Goal: Task Accomplishment & Management: Manage account settings

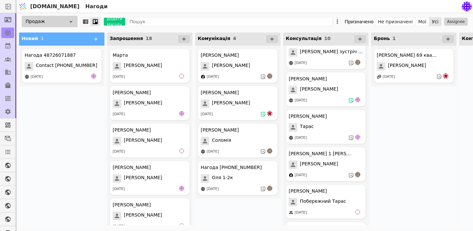
click at [138, 71] on div "[PERSON_NAME] Марта [DATE]" at bounding box center [150, 65] width 80 height 35
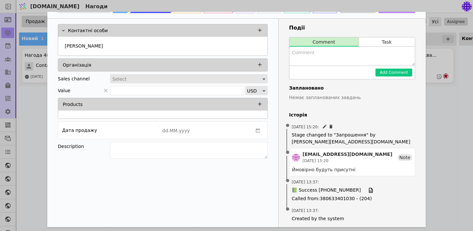
scroll to position [35, 0]
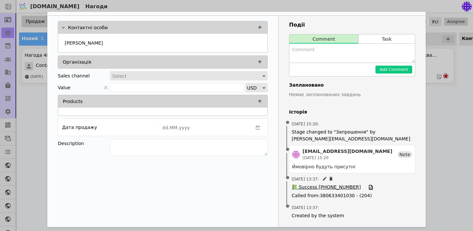
click at [339, 185] on span "📗 Success [PHONE_NUMBER]" at bounding box center [326, 187] width 69 height 7
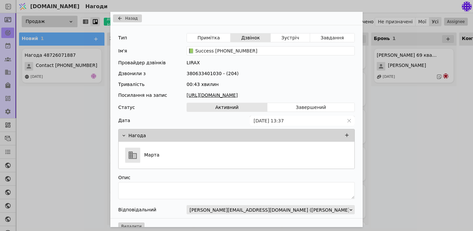
click at [261, 95] on link "[URL][DOMAIN_NAME]" at bounding box center [271, 95] width 168 height 7
click at [133, 18] on span "Назад" at bounding box center [131, 18] width 12 height 6
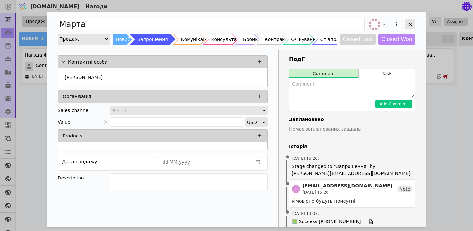
click at [412, 22] on icon "Add Opportunity" at bounding box center [410, 24] width 6 height 6
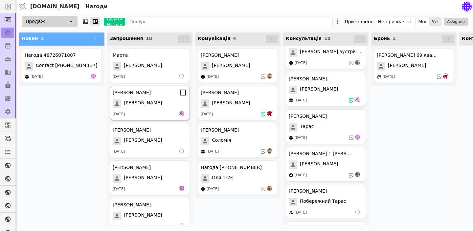
click at [154, 102] on div "[PERSON_NAME]" at bounding box center [150, 104] width 74 height 9
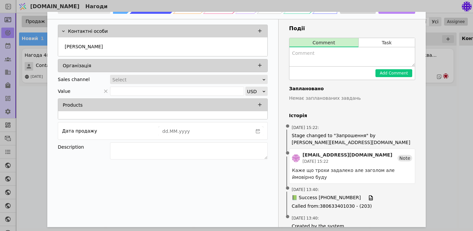
scroll to position [34, 0]
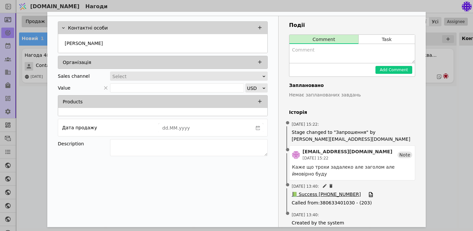
click at [332, 193] on span "📗 Success [PHONE_NUMBER]" at bounding box center [326, 194] width 69 height 7
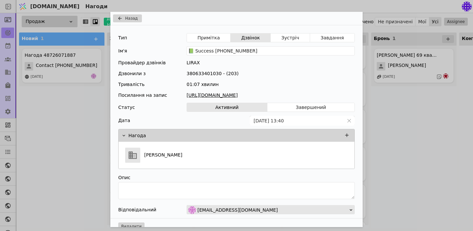
click at [235, 96] on link "[URL][DOMAIN_NAME]" at bounding box center [271, 95] width 168 height 7
click at [386, 142] on div "Назад Тип Примітка Дзвінок Зустріч Завдання Ім'я 📗 Success [PHONE_NUMBER] Прова…" at bounding box center [236, 115] width 473 height 231
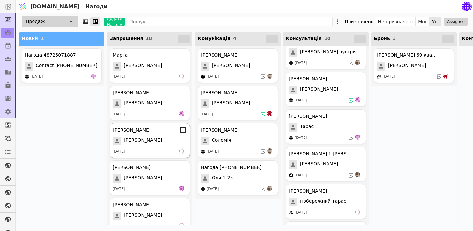
click at [146, 150] on div "[DATE]" at bounding box center [150, 152] width 74 height 7
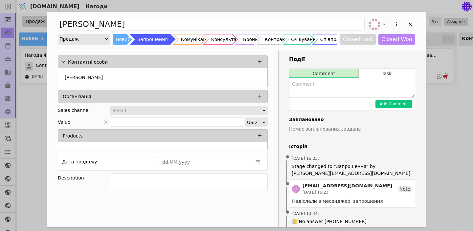
scroll to position [26, 0]
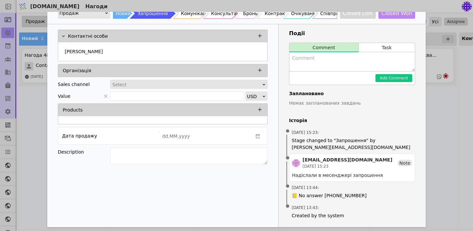
click at [446, 126] on div "[PERSON_NAME] Новий Запрошення Комунікація Консультація Бронь Контракт Очікуван…" at bounding box center [236, 115] width 473 height 231
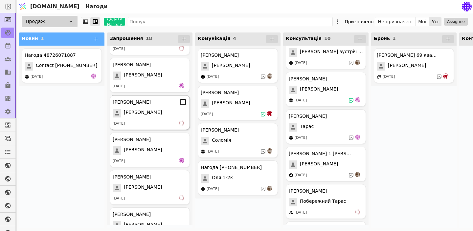
scroll to position [31, 0]
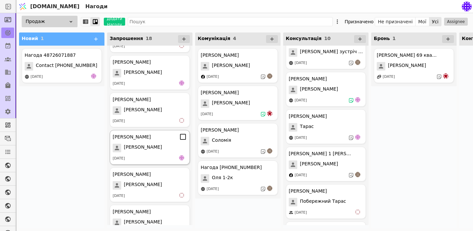
click at [153, 152] on span "[PERSON_NAME]" at bounding box center [143, 148] width 38 height 9
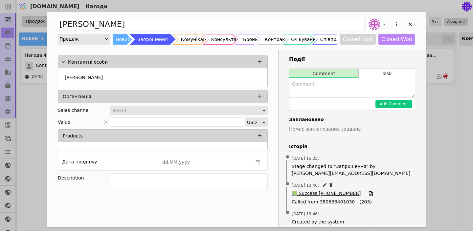
click at [333, 196] on span "📗 Success [PHONE_NUMBER]" at bounding box center [326, 193] width 69 height 7
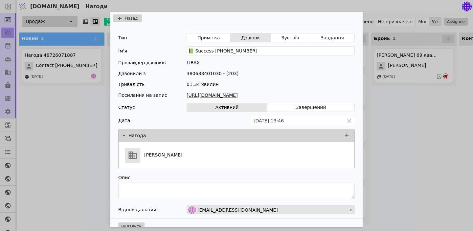
click at [236, 95] on link "[URL][DOMAIN_NAME]" at bounding box center [271, 95] width 168 height 7
click at [394, 134] on div "Назад Тип Примітка Дзвінок Зустріч Завдання Ім'я 📗 Success [PHONE_NUMBER] Прова…" at bounding box center [236, 115] width 473 height 231
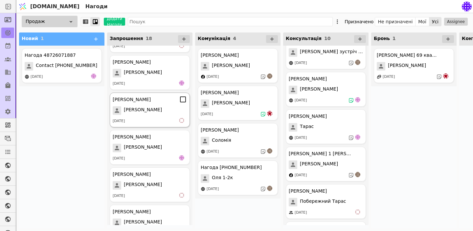
click at [157, 110] on div "[PERSON_NAME]" at bounding box center [150, 110] width 74 height 9
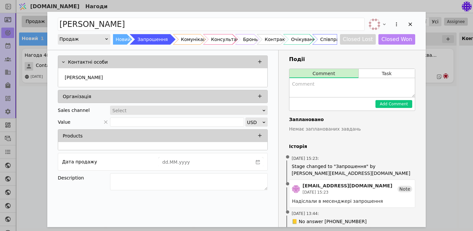
click at [428, 145] on div "[PERSON_NAME] Новий Запрошення Комунікація Консультація Бронь Контракт Очікуван…" at bounding box center [236, 115] width 473 height 231
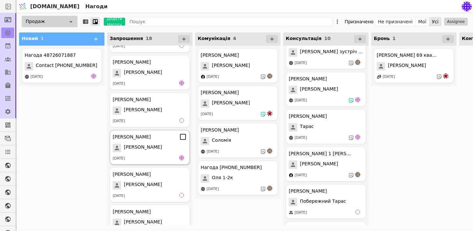
click at [158, 154] on div "[PERSON_NAME] [PERSON_NAME] [DATE]" at bounding box center [150, 147] width 80 height 35
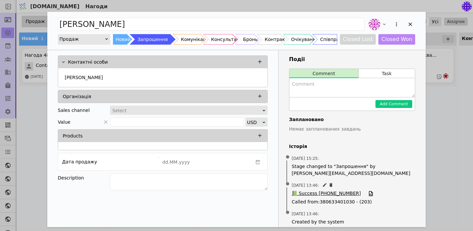
click at [327, 194] on span "📗 Success [PHONE_NUMBER]" at bounding box center [326, 193] width 69 height 7
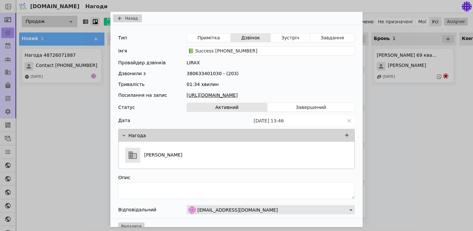
click at [263, 91] on div "Тип Примітка Дзвінок Зустріч Завдання Ім'я 📗 Success [PHONE_NUMBER] Провайдер д…" at bounding box center [236, 121] width 252 height 193
click at [264, 98] on link "[URL][DOMAIN_NAME]" at bounding box center [271, 95] width 168 height 7
click at [84, 153] on div "Назад Тип Примітка Дзвінок Зустріч Завдання Ім'я 📗 Success [PHONE_NUMBER] Прова…" at bounding box center [236, 115] width 473 height 231
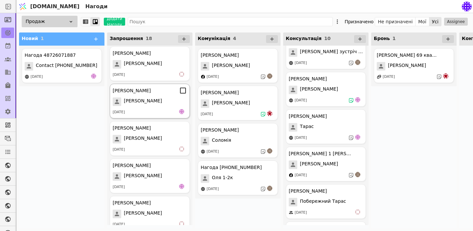
scroll to position [79, 0]
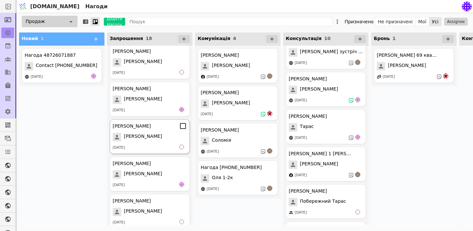
click at [156, 141] on span "[PERSON_NAME]" at bounding box center [143, 137] width 38 height 9
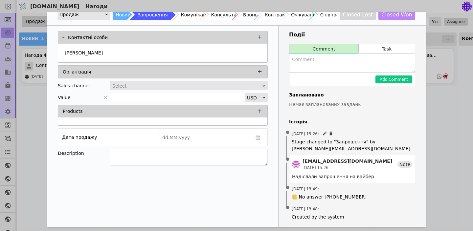
scroll to position [26, 0]
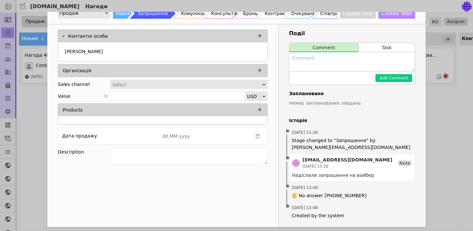
click at [430, 153] on div "[PERSON_NAME] Новий Запрошення Комунікація Консультація Бронь Контракт Очікуван…" at bounding box center [236, 115] width 473 height 231
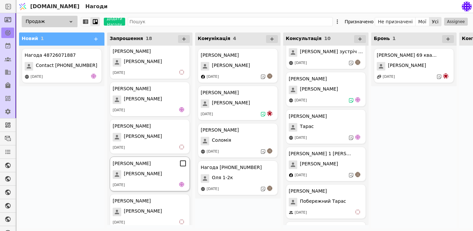
click at [138, 175] on span "[PERSON_NAME]" at bounding box center [143, 175] width 38 height 9
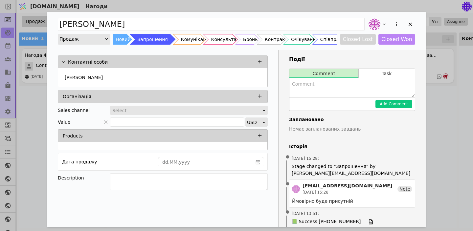
click at [460, 132] on div "[PERSON_NAME] Новий Запрошення Комунікація Консультація Бронь Контракт Очікуван…" at bounding box center [236, 115] width 473 height 231
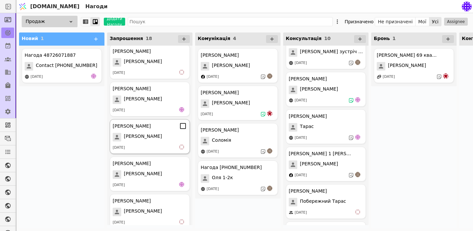
click at [157, 145] on div "[DATE]" at bounding box center [150, 148] width 74 height 7
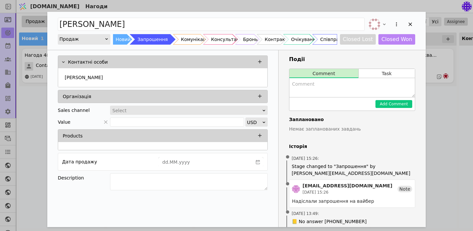
click at [453, 184] on div "[PERSON_NAME] Новий Запрошення Комунікація Консультація Бронь Контракт Очікуван…" at bounding box center [236, 115] width 473 height 231
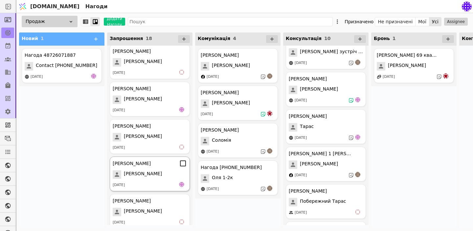
click at [163, 179] on div "[PERSON_NAME]" at bounding box center [150, 175] width 74 height 9
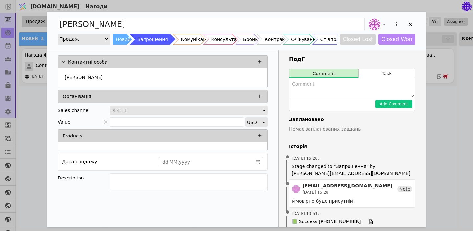
scroll to position [35, 0]
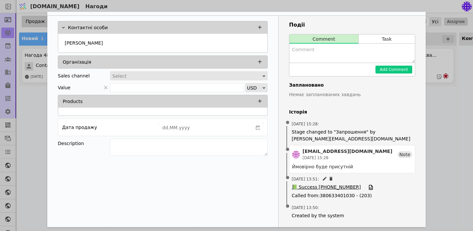
click at [331, 188] on span "📗 Success [PHONE_NUMBER]" at bounding box center [326, 187] width 69 height 7
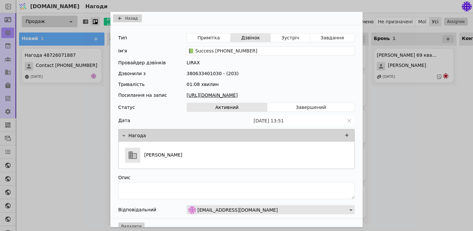
click at [223, 94] on link "[URL][DOMAIN_NAME]" at bounding box center [271, 95] width 168 height 7
click at [394, 159] on div "Назад Тип Примітка Дзвінок Зустріч Завдання Ім'я 📗 Success [PHONE_NUMBER] Прова…" at bounding box center [236, 115] width 473 height 231
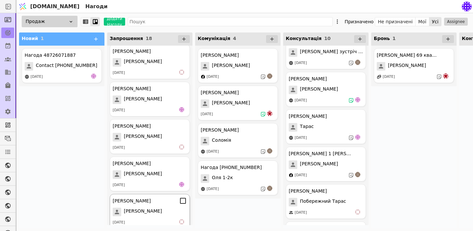
click at [153, 202] on div "[PERSON_NAME]" at bounding box center [150, 201] width 74 height 8
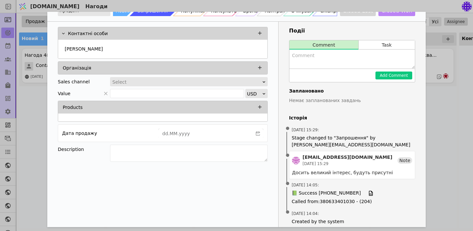
scroll to position [29, 0]
click at [317, 194] on span "📗 Success [PHONE_NUMBER]" at bounding box center [326, 193] width 69 height 7
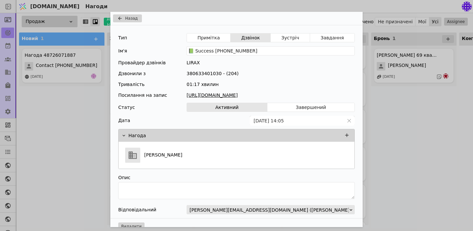
click at [234, 96] on link "[URL][DOMAIN_NAME]" at bounding box center [271, 95] width 168 height 7
click at [400, 131] on div "Назад Тип Примітка Дзвінок Зустріч Завдання Ім'я 📗 Success [PHONE_NUMBER] Прова…" at bounding box center [236, 115] width 473 height 231
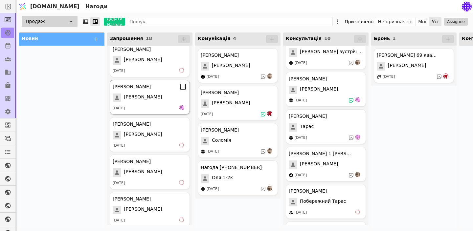
scroll to position [157, 0]
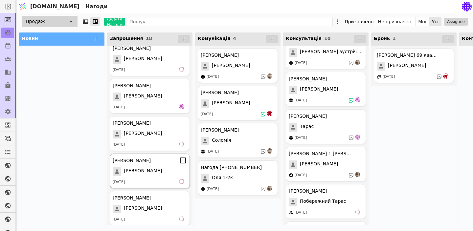
click at [154, 172] on span "[PERSON_NAME]" at bounding box center [143, 172] width 38 height 9
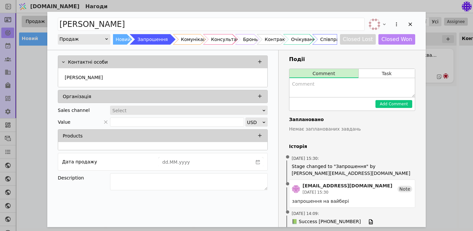
scroll to position [35, 0]
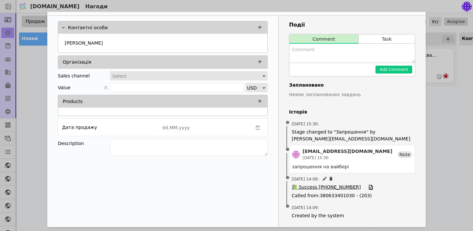
click at [328, 186] on span "📗 Success [PHONE_NUMBER]" at bounding box center [326, 187] width 69 height 7
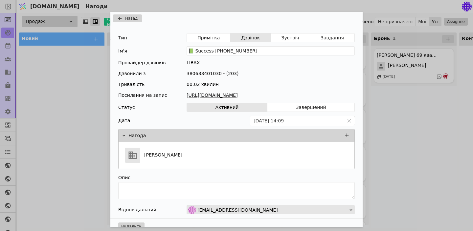
click at [378, 133] on div "Назад Тип Примітка Дзвінок Зустріч Завдання Ім'я 📗 Success [PHONE_NUMBER] Прова…" at bounding box center [236, 115] width 473 height 231
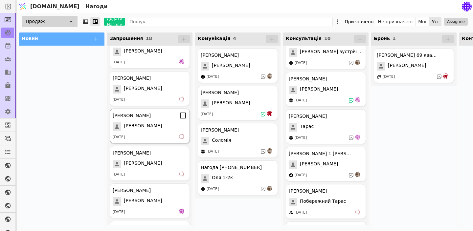
scroll to position [204, 0]
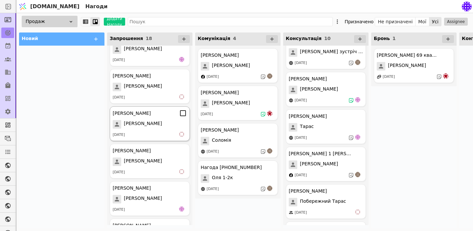
click at [143, 168] on div "[PERSON_NAME] [PERSON_NAME] [DATE]" at bounding box center [150, 161] width 80 height 35
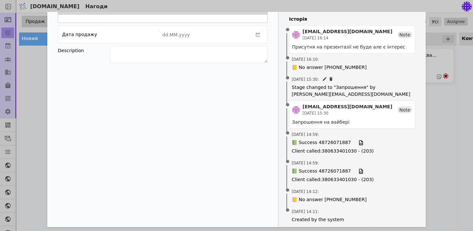
scroll to position [129, 0]
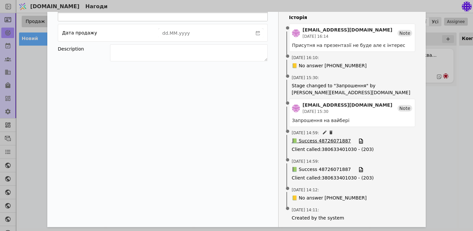
click at [324, 141] on span "📗 Success 48726071887" at bounding box center [321, 141] width 59 height 7
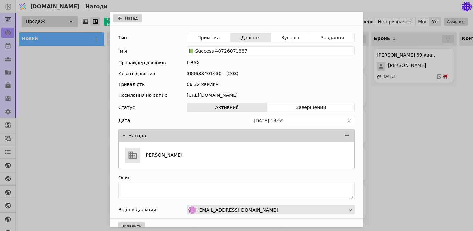
click at [274, 97] on link "[URL][DOMAIN_NAME]" at bounding box center [271, 95] width 168 height 7
click at [86, 75] on div "Назад Тип Примітка Дзвінок Зустріч Завдання Ім'я 📗 Success 48726071887 Провайде…" at bounding box center [236, 115] width 473 height 231
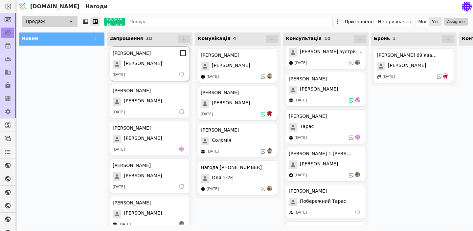
scroll to position [265, 0]
click at [137, 138] on span "[PERSON_NAME]" at bounding box center [143, 138] width 38 height 9
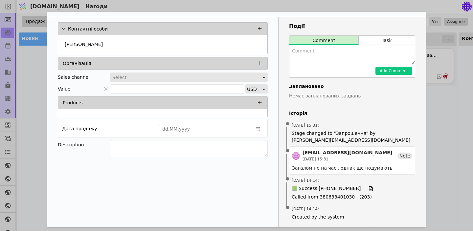
scroll to position [34, 0]
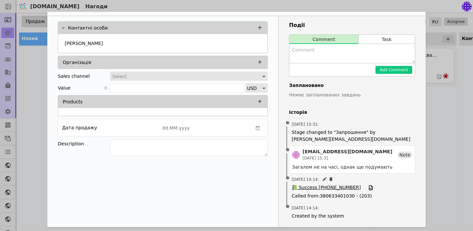
click at [334, 189] on span "📗 Success [PHONE_NUMBER]" at bounding box center [326, 187] width 69 height 7
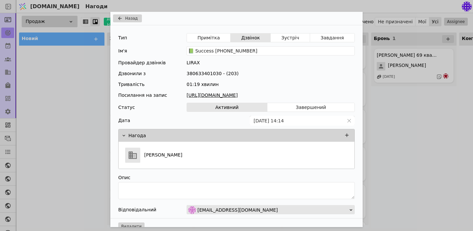
click at [421, 199] on div "Назад Тип Примітка Дзвінок Зустріч Завдання Ім'я 📗 Success [PHONE_NUMBER] Прова…" at bounding box center [236, 115] width 473 height 231
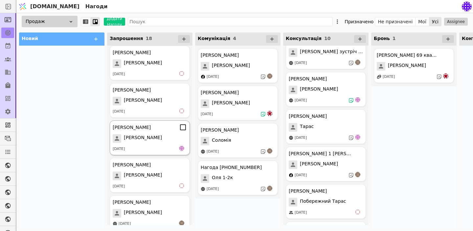
click at [145, 152] on div "[DATE]" at bounding box center [150, 149] width 74 height 7
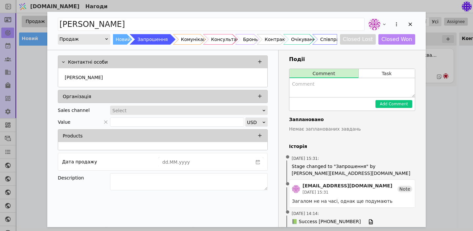
click at [29, 135] on div "[PERSON_NAME] Продаж Новий Запрошення Комунікація Консультація Бронь Контракт О…" at bounding box center [236, 115] width 473 height 231
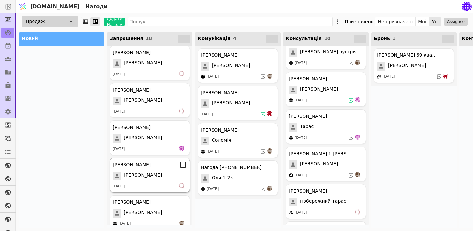
click at [132, 174] on span "[PERSON_NAME]" at bounding box center [143, 176] width 38 height 9
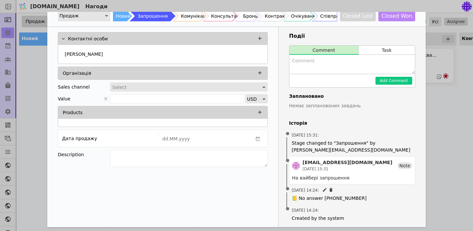
scroll to position [26, 0]
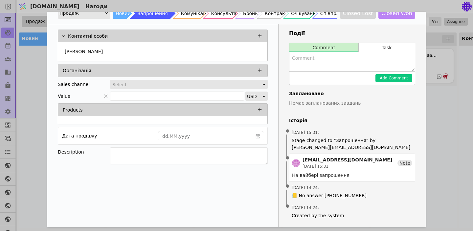
click at [435, 195] on div "[PERSON_NAME] Новий Запрошення Комунікація Консультація Бронь Контракт Очікуван…" at bounding box center [236, 115] width 473 height 231
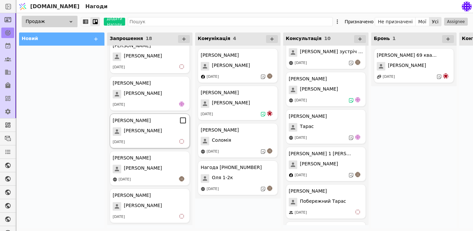
scroll to position [310, 0]
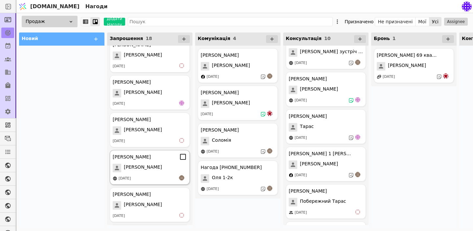
click at [155, 173] on div "[PERSON_NAME] [PERSON_NAME] [DATE]" at bounding box center [150, 167] width 80 height 35
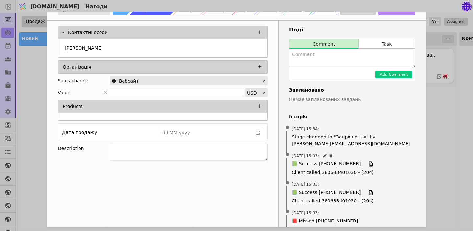
scroll to position [32, 0]
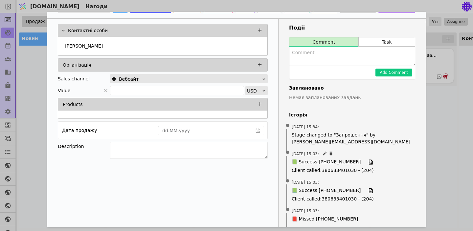
click at [327, 163] on span "📗 Success [PHONE_NUMBER]" at bounding box center [326, 162] width 69 height 7
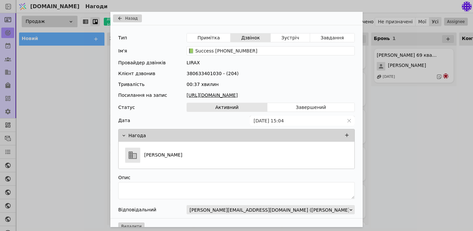
click at [251, 94] on link "[URL][DOMAIN_NAME]" at bounding box center [271, 95] width 168 height 7
click at [387, 139] on div "Назад Тип Примітка Дзвінок Зустріч Завдання Ім'я 📗 Success [PHONE_NUMBER] Прова…" at bounding box center [236, 115] width 473 height 231
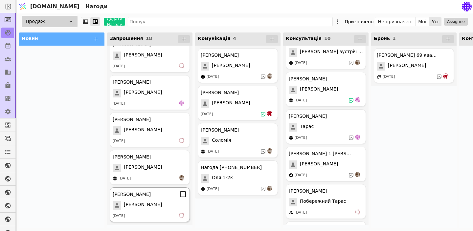
click at [151, 199] on div "[PERSON_NAME] [PERSON_NAME] [DATE]" at bounding box center [150, 205] width 80 height 35
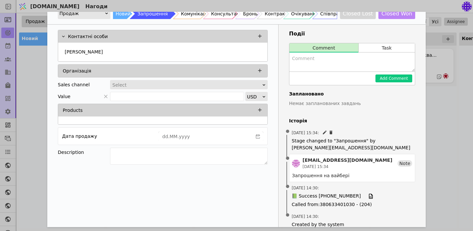
scroll to position [34, 0]
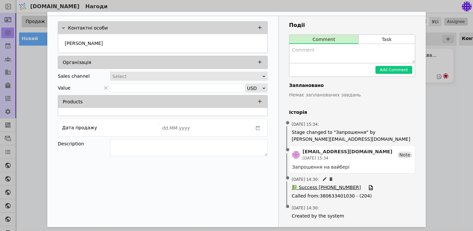
click at [327, 186] on span "📗 Success [PHONE_NUMBER]" at bounding box center [326, 187] width 69 height 7
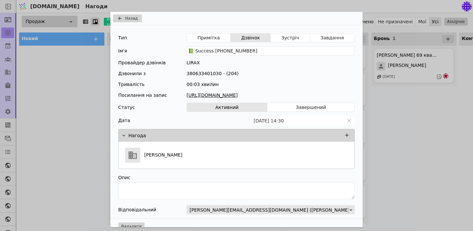
click at [418, 140] on div "Назад Тип Примітка Дзвінок Зустріч Завдання Ім'я 📗 Success [PHONE_NUMBER] Прова…" at bounding box center [236, 115] width 473 height 231
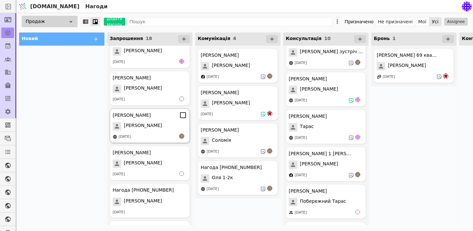
scroll to position [353, 0]
click at [153, 198] on div "[PERSON_NAME]" at bounding box center [150, 201] width 74 height 9
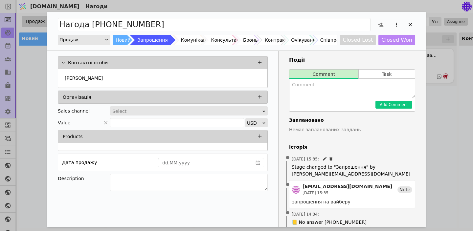
scroll to position [27, 0]
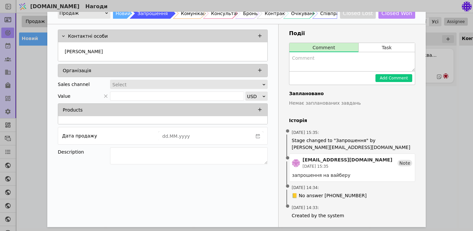
click at [467, 157] on div "Нагода [PHONE_NUMBER] Продаж Новий Запрошення Комунікація Консультація Бронь Ко…" at bounding box center [236, 115] width 473 height 231
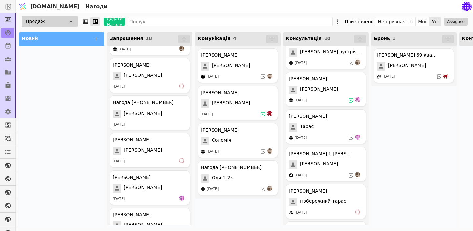
scroll to position [443, 0]
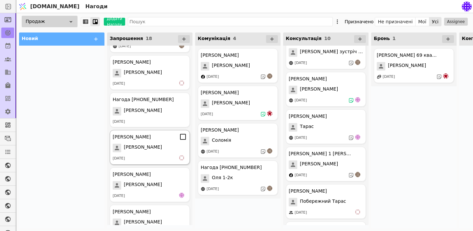
click at [144, 147] on span "[PERSON_NAME]" at bounding box center [143, 148] width 38 height 9
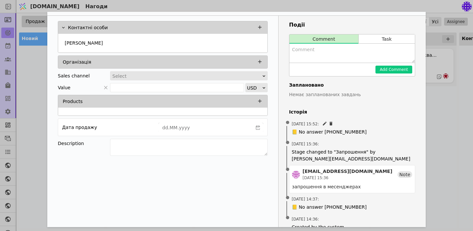
scroll to position [46, 0]
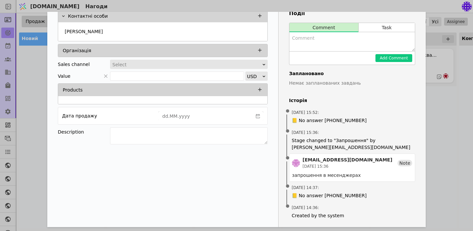
click at [433, 194] on div "[PERSON_NAME] Новий Запрошення Комунікація Консультація Бронь Контракт Очікуван…" at bounding box center [236, 115] width 473 height 231
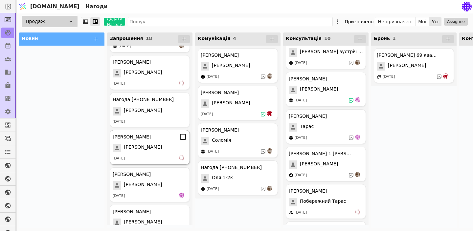
click at [159, 162] on div "[PERSON_NAME] [PERSON_NAME] [DATE]" at bounding box center [150, 147] width 80 height 35
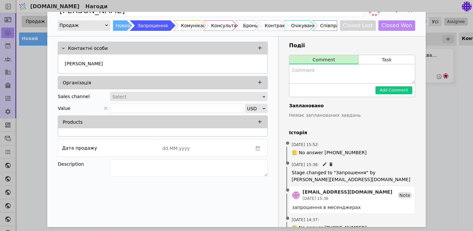
scroll to position [16, 0]
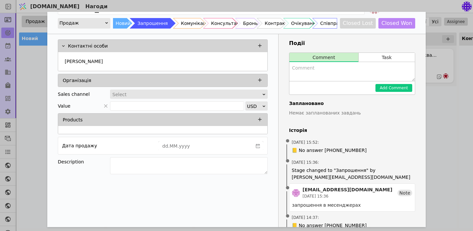
click at [435, 156] on div "[PERSON_NAME] Новий Запрошення Комунікація Консультація Бронь Контракт Очікуван…" at bounding box center [236, 115] width 473 height 231
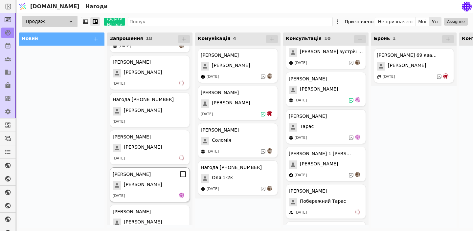
click at [146, 176] on div "[PERSON_NAME]" at bounding box center [150, 175] width 74 height 8
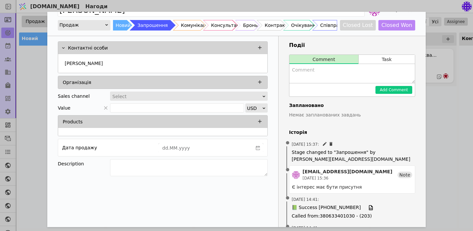
scroll to position [19, 0]
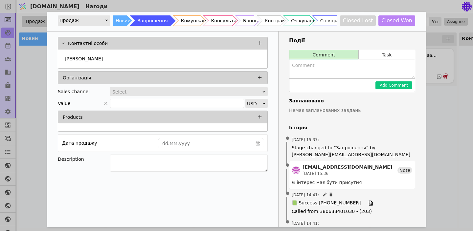
click at [321, 203] on span "📗 Success [PHONE_NUMBER]" at bounding box center [326, 203] width 69 height 7
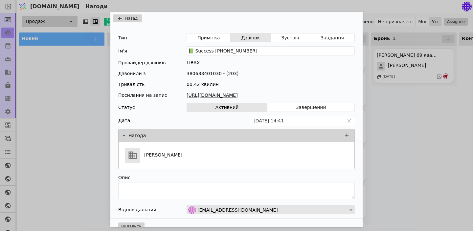
click at [263, 95] on link "[URL][DOMAIN_NAME]" at bounding box center [271, 95] width 168 height 7
click at [411, 129] on div "Назад Тип Примітка Дзвінок Зустріч Завдання Ім'я 📗 Success [PHONE_NUMBER] Прова…" at bounding box center [236, 115] width 473 height 231
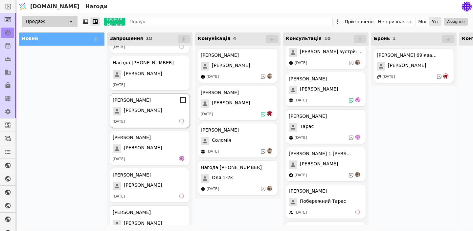
scroll to position [497, 0]
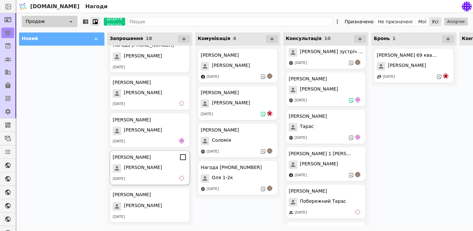
click at [150, 181] on div "[DATE]" at bounding box center [150, 179] width 74 height 7
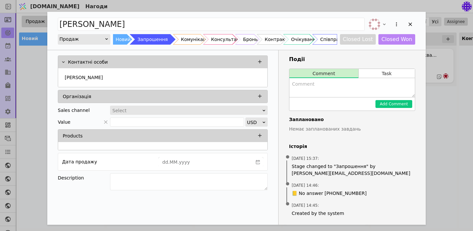
click at [429, 185] on div "[PERSON_NAME] Новий Запрошення Комунікація Консультація Бронь Контракт Очікуван…" at bounding box center [236, 115] width 473 height 231
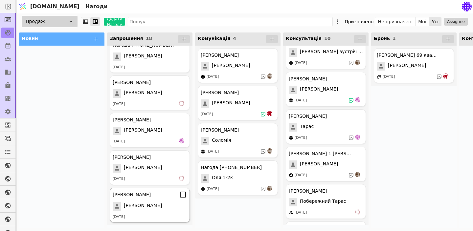
click at [154, 201] on div "[PERSON_NAME] [PERSON_NAME] [DATE]" at bounding box center [150, 205] width 80 height 35
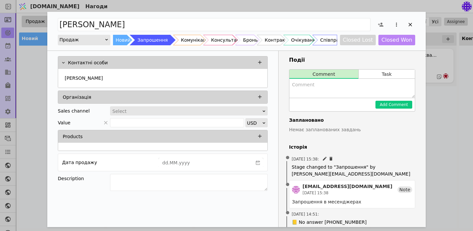
scroll to position [27, 0]
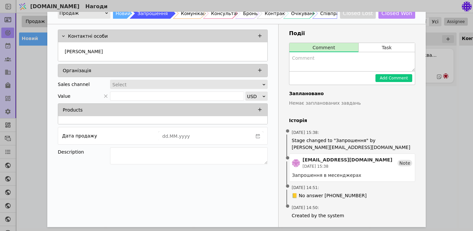
click at [456, 172] on div "[PERSON_NAME] Новий Запрошення Комунікація Консультація Бронь Контракт Очікуван…" at bounding box center [236, 115] width 473 height 231
